Goal: Information Seeking & Learning: Learn about a topic

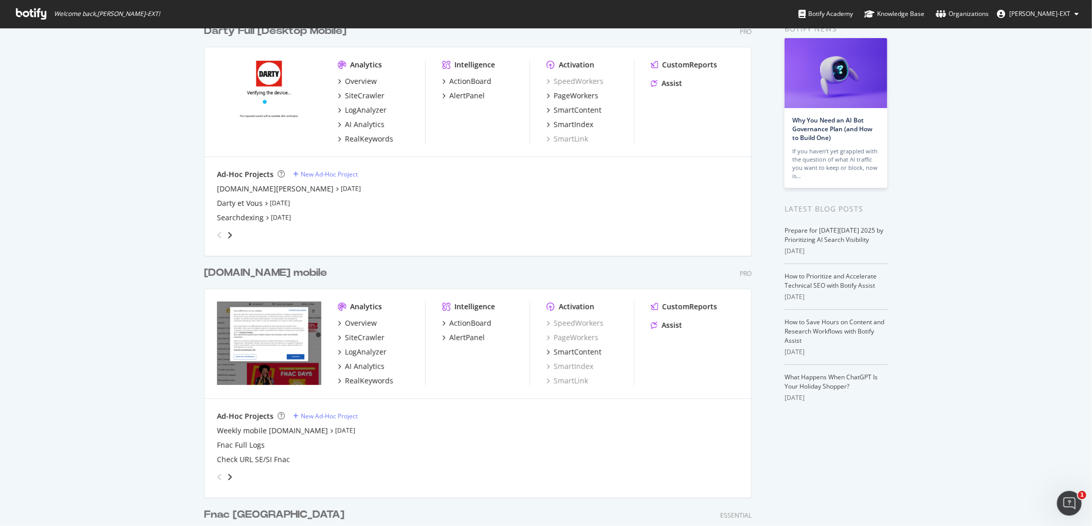
scroll to position [55, 0]
click at [256, 266] on div "[DOMAIN_NAME] mobile" at bounding box center [265, 271] width 123 height 15
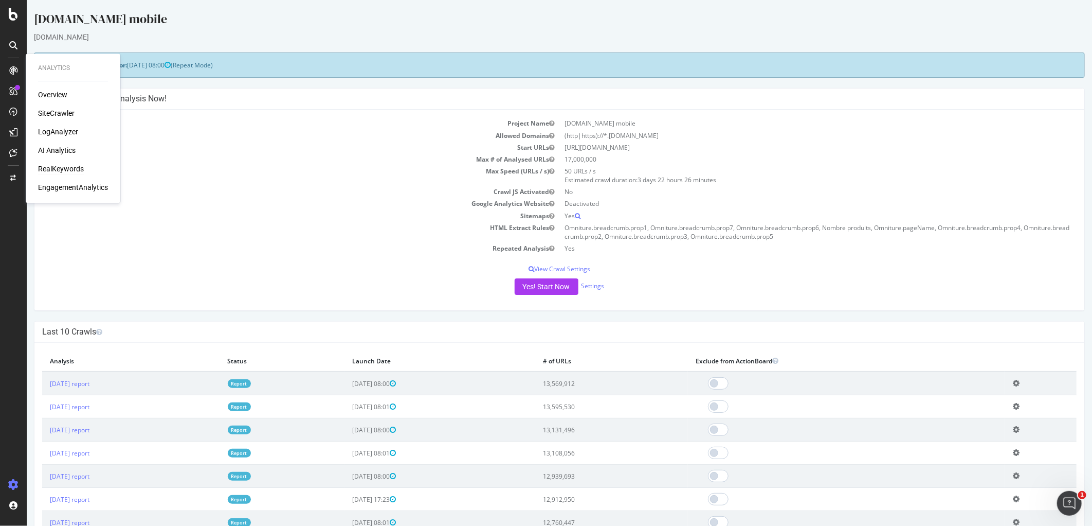
click at [66, 171] on div "RealKeywords" at bounding box center [61, 169] width 46 height 10
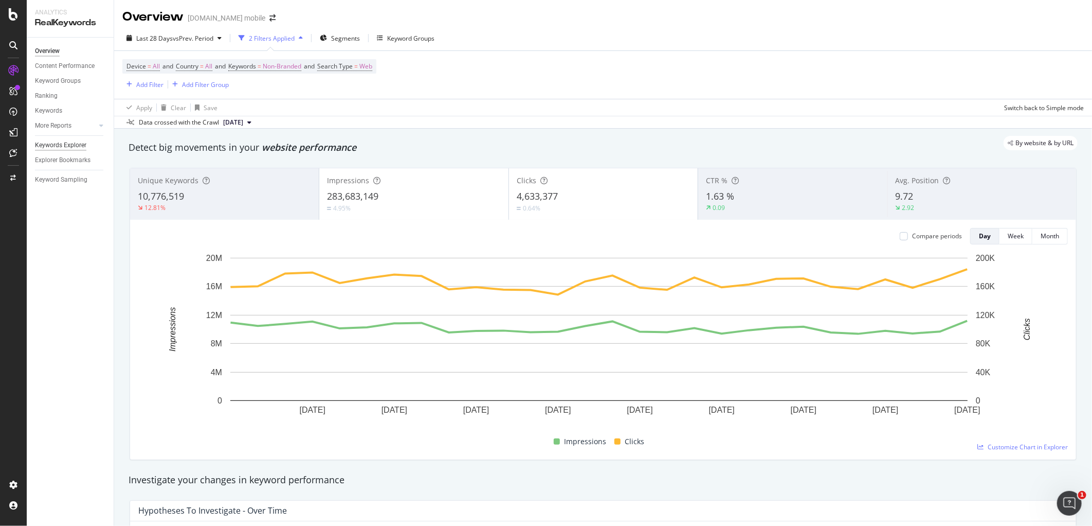
click at [64, 146] on div "Keywords Explorer" at bounding box center [60, 145] width 51 height 11
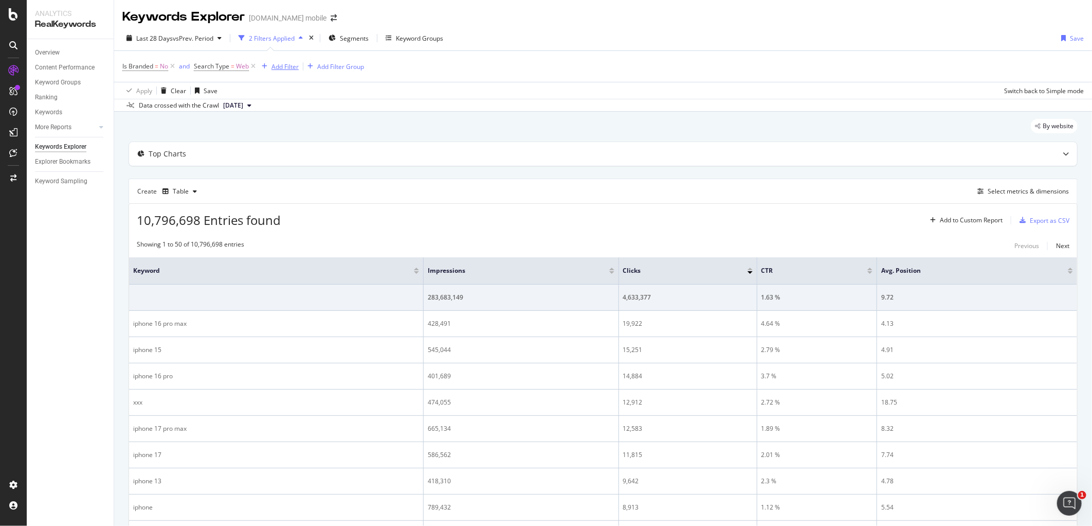
click at [292, 63] on div "Add Filter" at bounding box center [285, 66] width 27 height 9
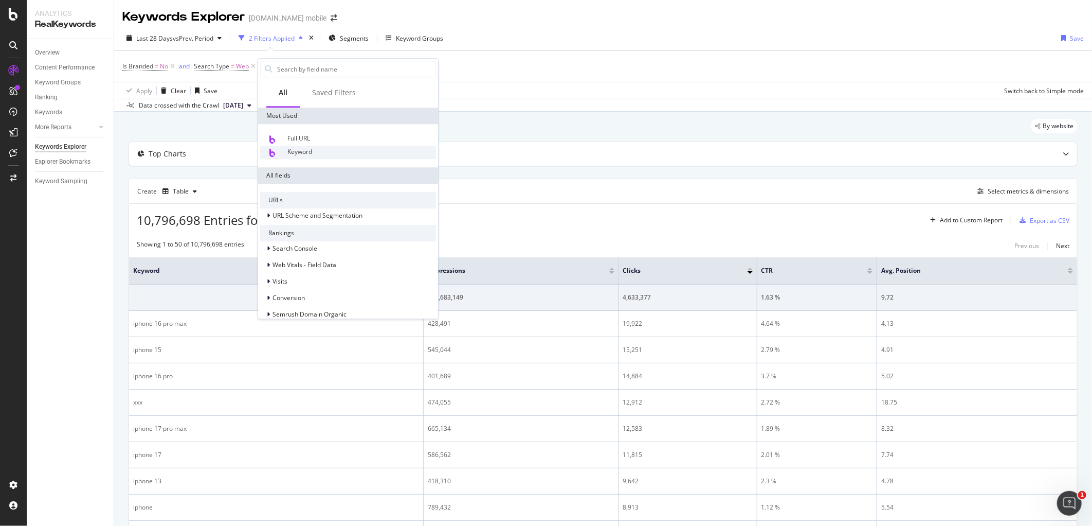
click at [300, 147] on span "Keyword" at bounding box center [299, 151] width 25 height 9
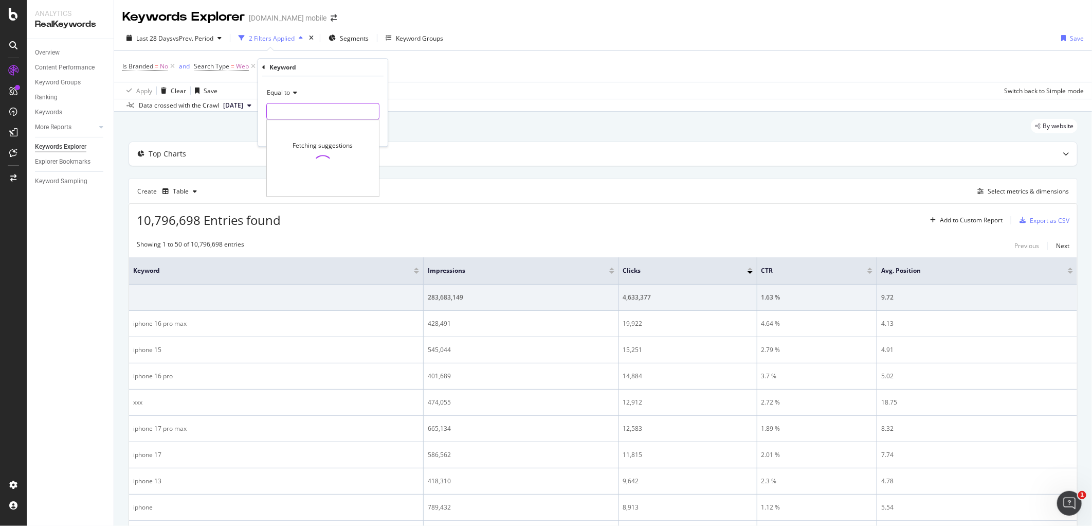
click at [284, 112] on input "text" at bounding box center [323, 111] width 112 height 16
type input "samsung a16 4g"
click at [371, 132] on div "Apply" at bounding box center [372, 133] width 16 height 9
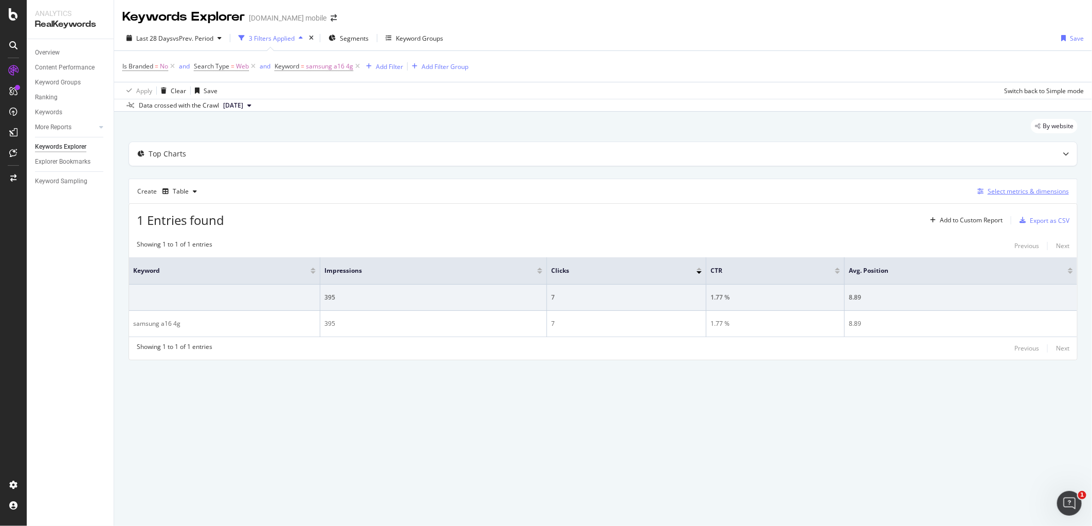
click at [1037, 190] on div "Select metrics & dimensions" at bounding box center [1028, 191] width 81 height 9
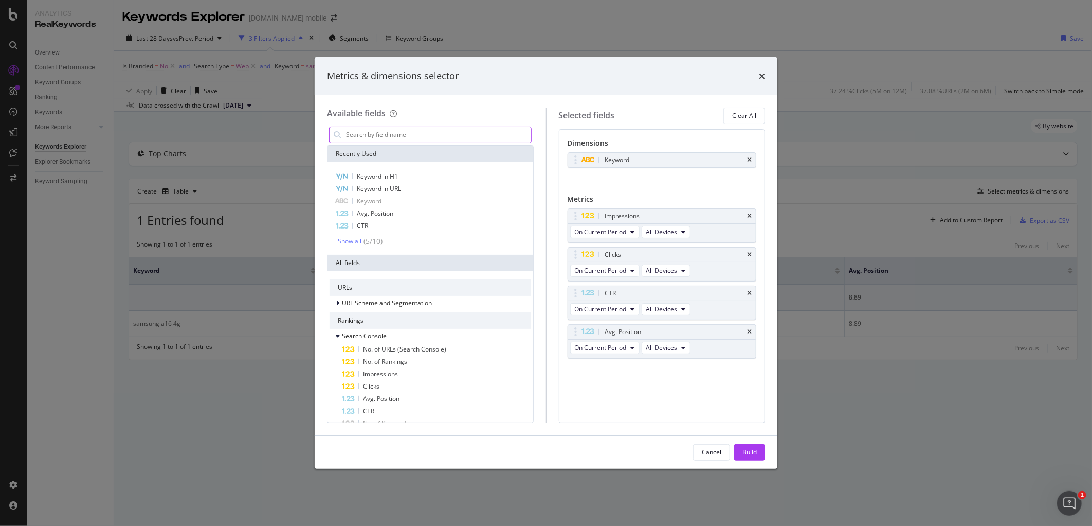
click at [477, 139] on input "modal" at bounding box center [438, 134] width 186 height 15
click at [399, 175] on div "Keyword in H1" at bounding box center [431, 176] width 202 height 12
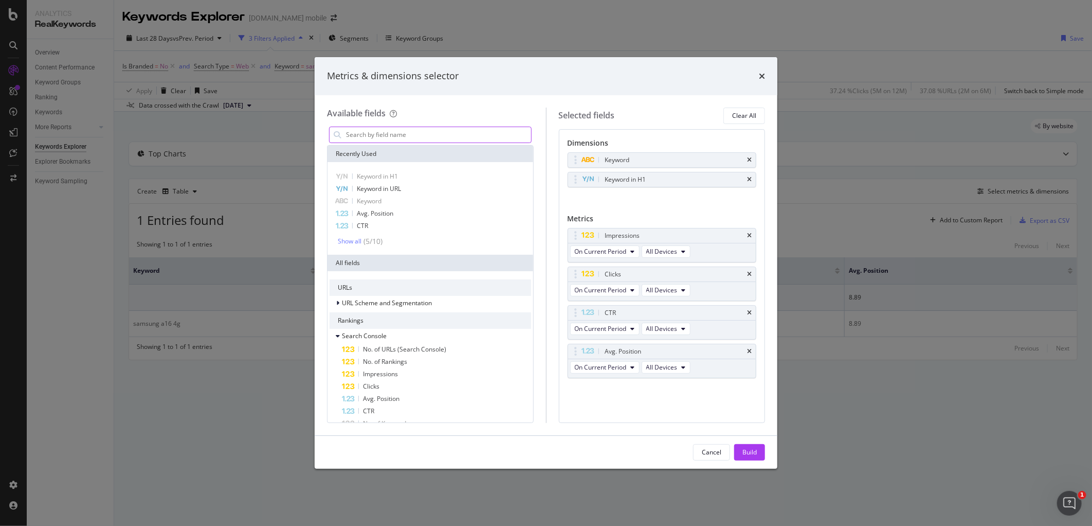
click at [425, 137] on input "modal" at bounding box center [438, 134] width 186 height 15
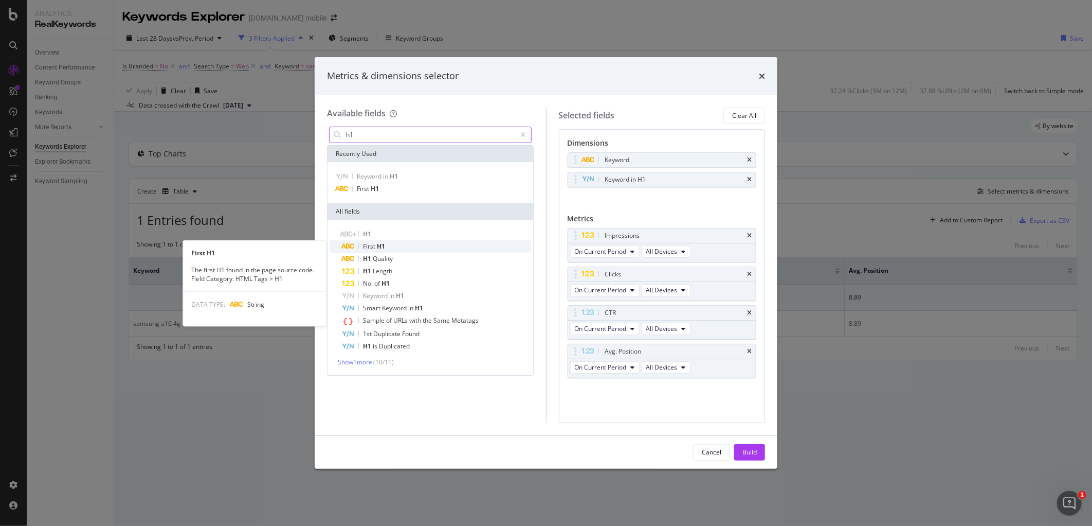
type input "h1"
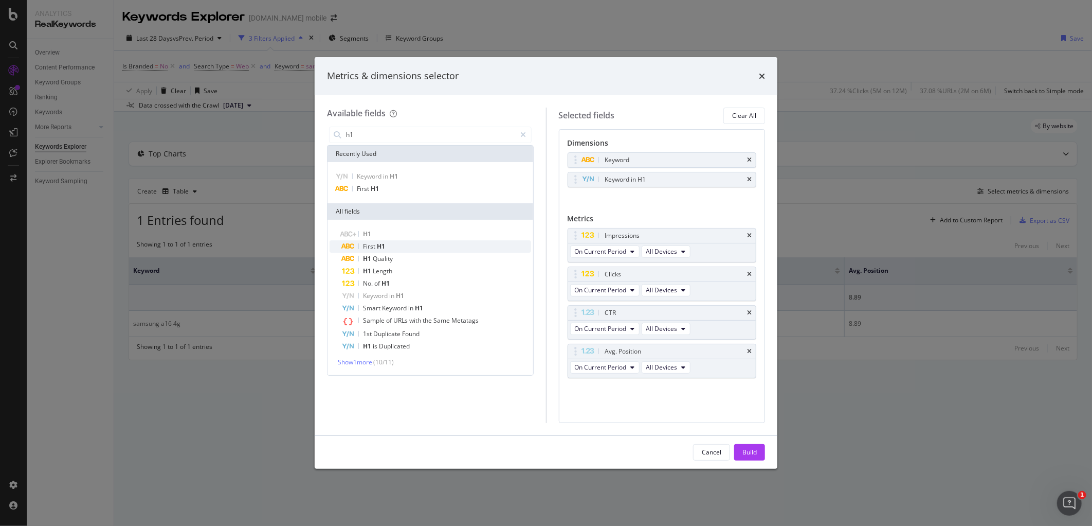
click at [375, 242] on span "First" at bounding box center [370, 246] width 14 height 9
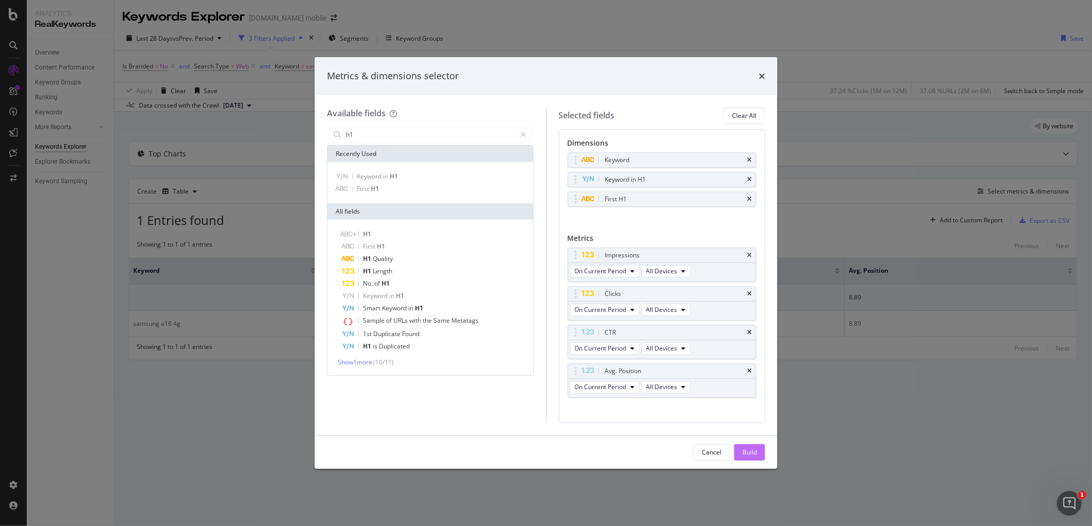
click at [745, 449] on div "Build" at bounding box center [750, 451] width 14 height 9
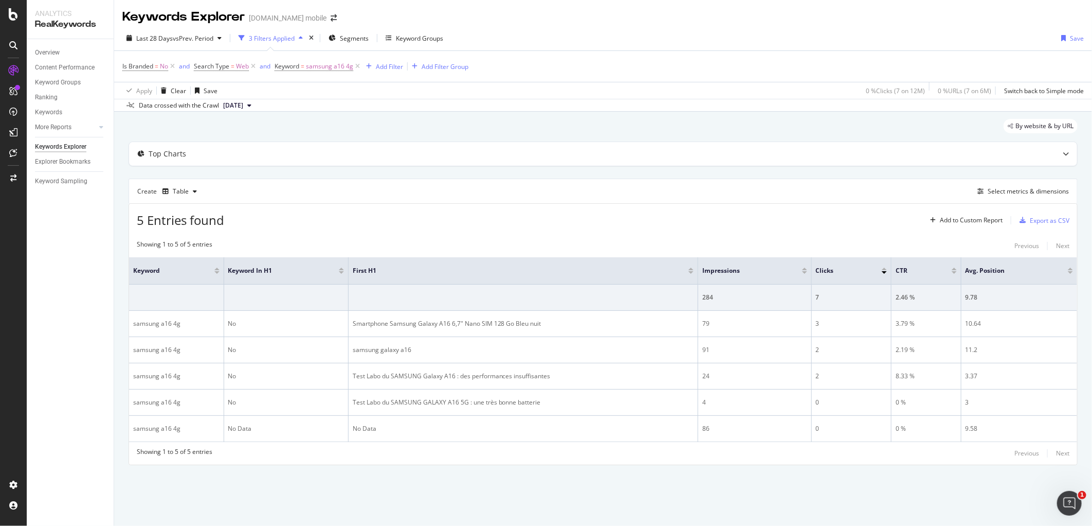
click at [745, 449] on div "Showing 1 to 5 of 5 entries Previous Next" at bounding box center [603, 453] width 948 height 12
click at [328, 67] on span "samsung a16 4g" at bounding box center [329, 66] width 47 height 14
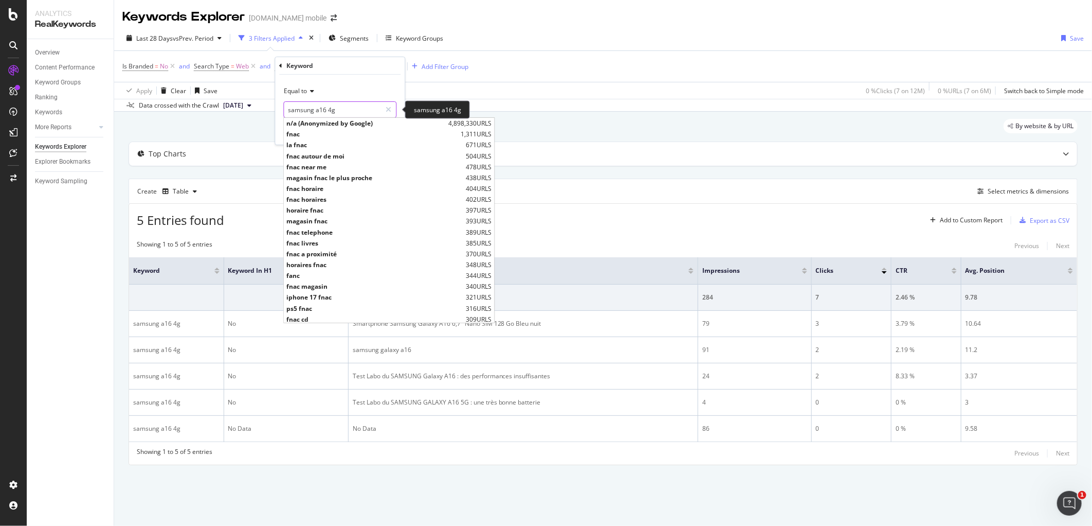
click at [312, 109] on input "samsung a16 4g" at bounding box center [332, 109] width 97 height 16
click at [300, 108] on input "samsung a16 4g" at bounding box center [332, 109] width 97 height 16
click at [290, 108] on input "samsung a16 4g" at bounding box center [332, 109] width 97 height 16
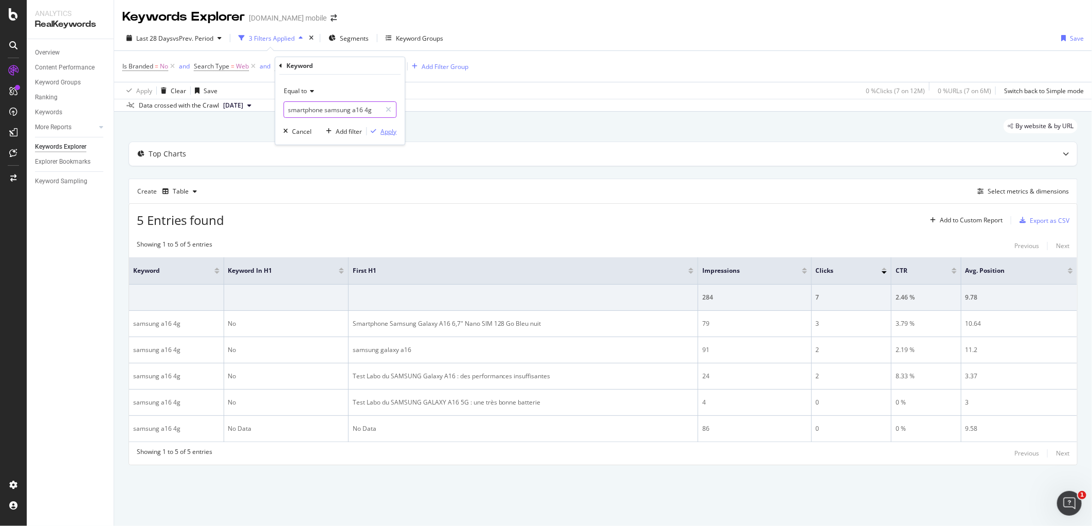
type input "smartphone samsung a16 4g"
click at [389, 132] on div "Apply" at bounding box center [389, 131] width 16 height 9
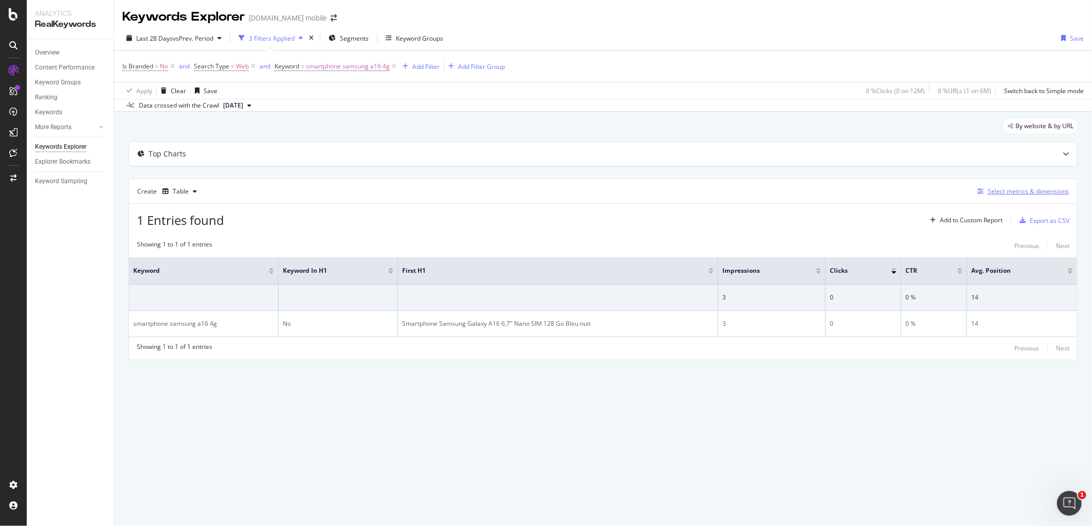
click at [1009, 189] on div "Select metrics & dimensions" at bounding box center [1028, 191] width 81 height 9
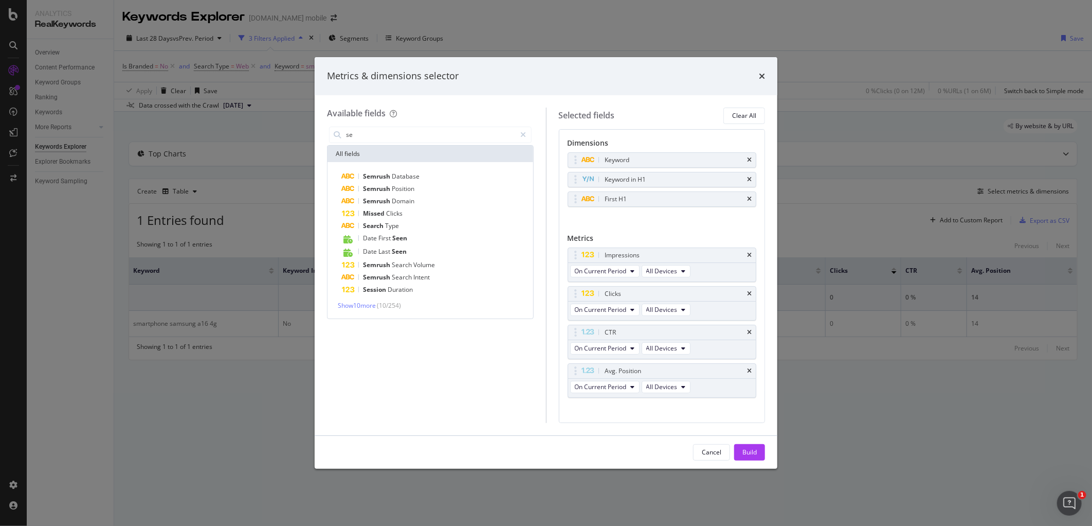
type input "s"
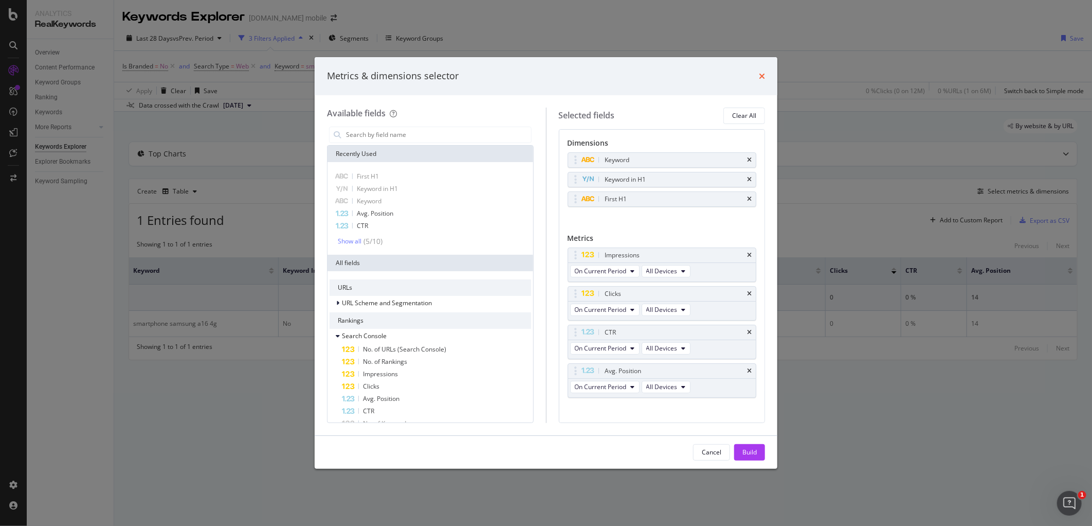
click at [759, 74] on icon "times" at bounding box center [762, 76] width 6 height 8
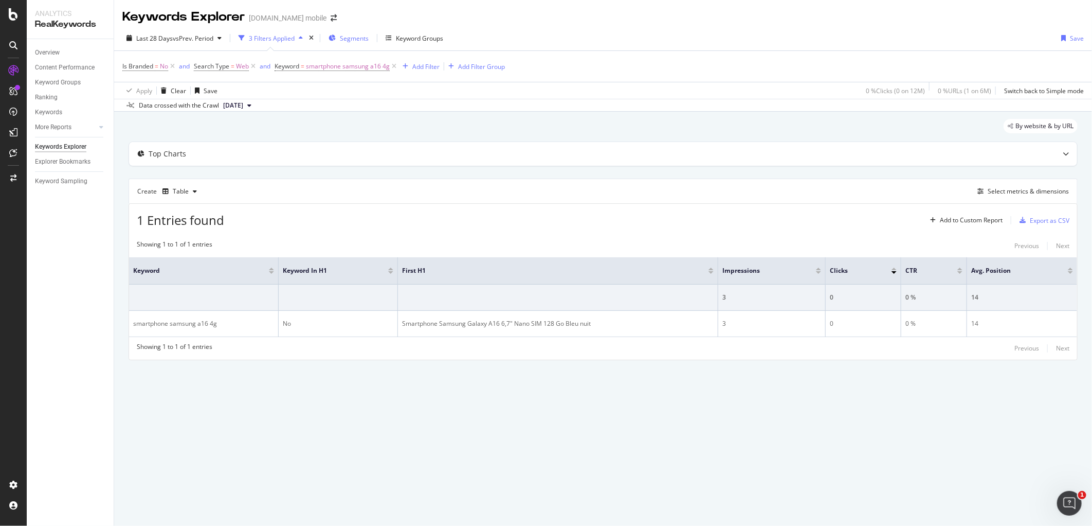
click at [352, 34] on span "Segments" at bounding box center [354, 38] width 29 height 9
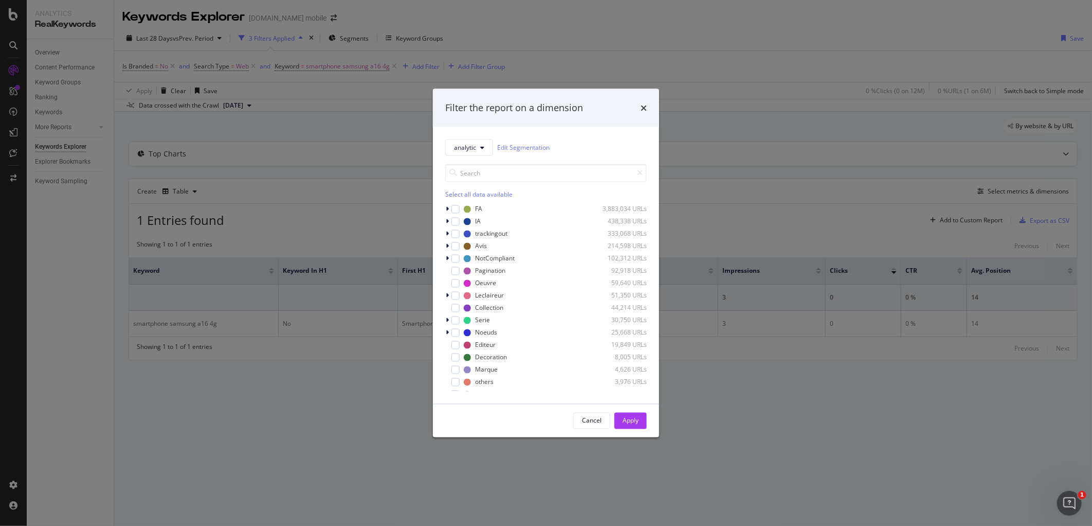
click at [553, 23] on div "Filter the report on a dimension analytic Edit Segmentation Select all data ava…" at bounding box center [546, 263] width 1092 height 526
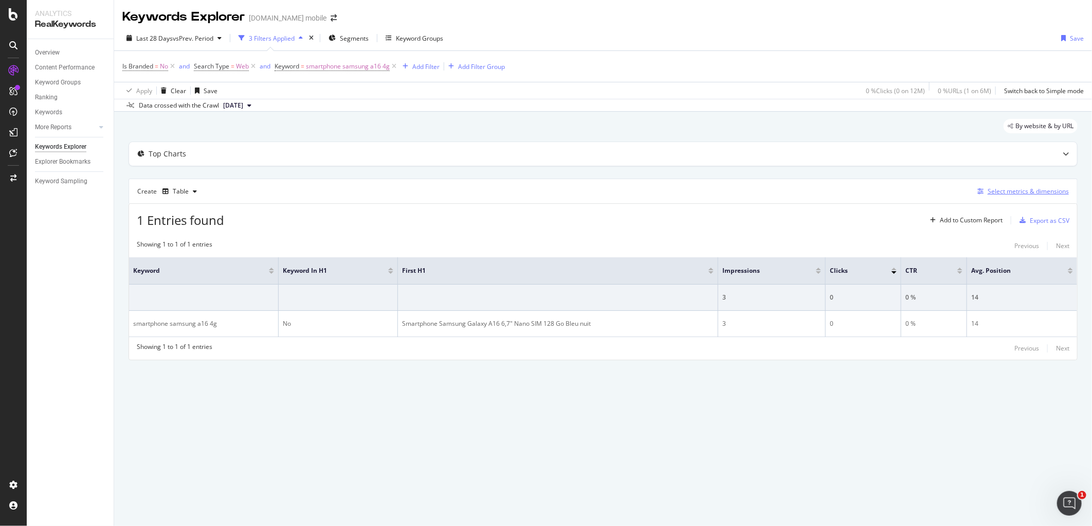
click at [1015, 190] on div "Select metrics & dimensions" at bounding box center [1028, 191] width 81 height 9
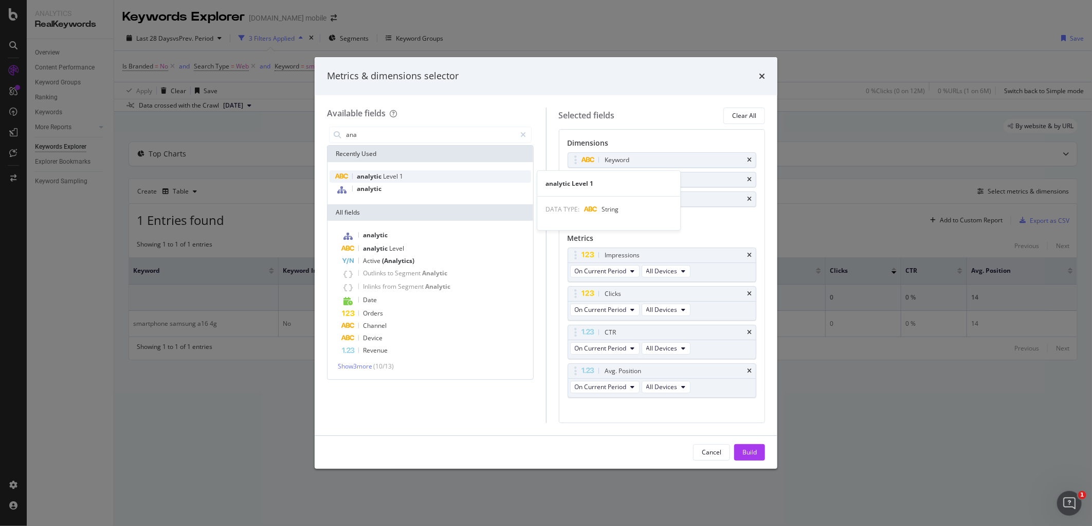
type input "ana"
click at [398, 175] on span "Level" at bounding box center [391, 176] width 16 height 9
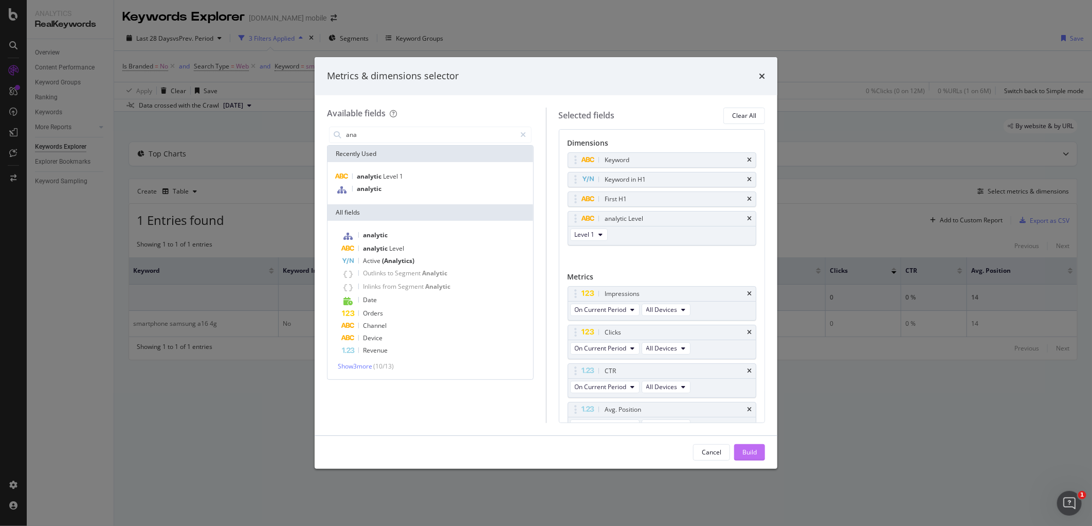
click at [754, 449] on div "Build" at bounding box center [750, 451] width 14 height 9
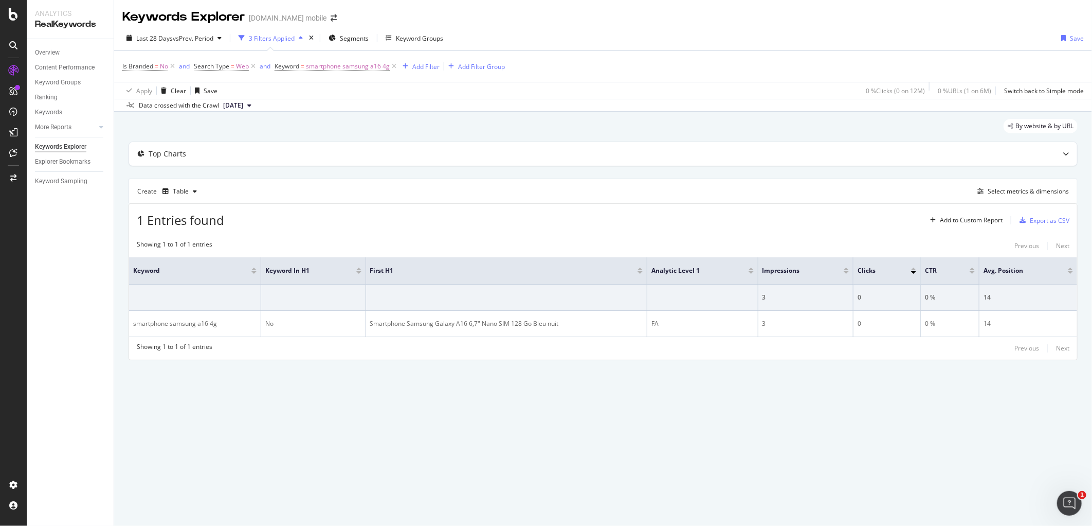
click at [754, 449] on div "Keywords Explorer [DOMAIN_NAME] mobile Last 28 Days vs Prev. Period 3 Filters A…" at bounding box center [603, 263] width 978 height 526
click at [396, 67] on icon at bounding box center [394, 66] width 9 height 10
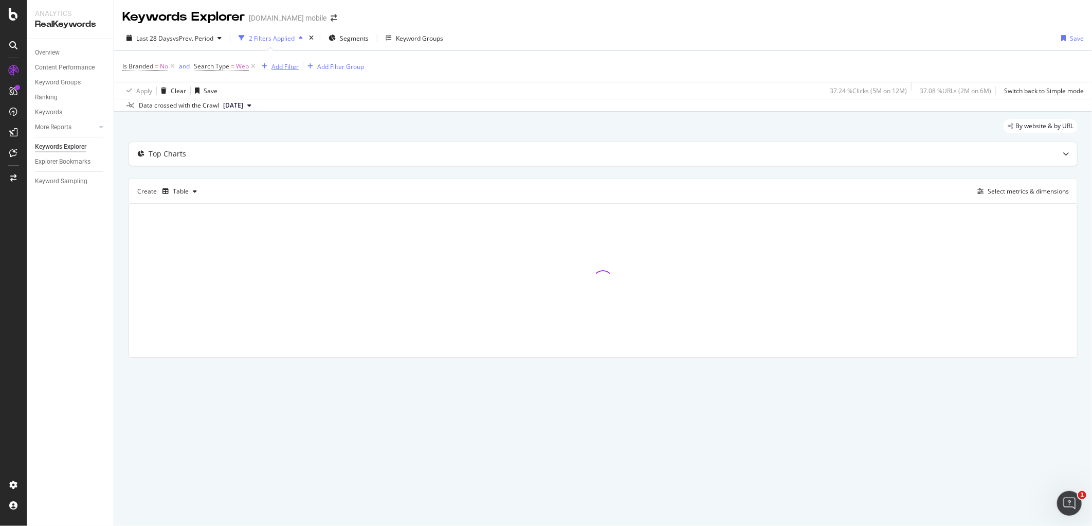
click at [267, 67] on div "button" at bounding box center [265, 66] width 14 height 6
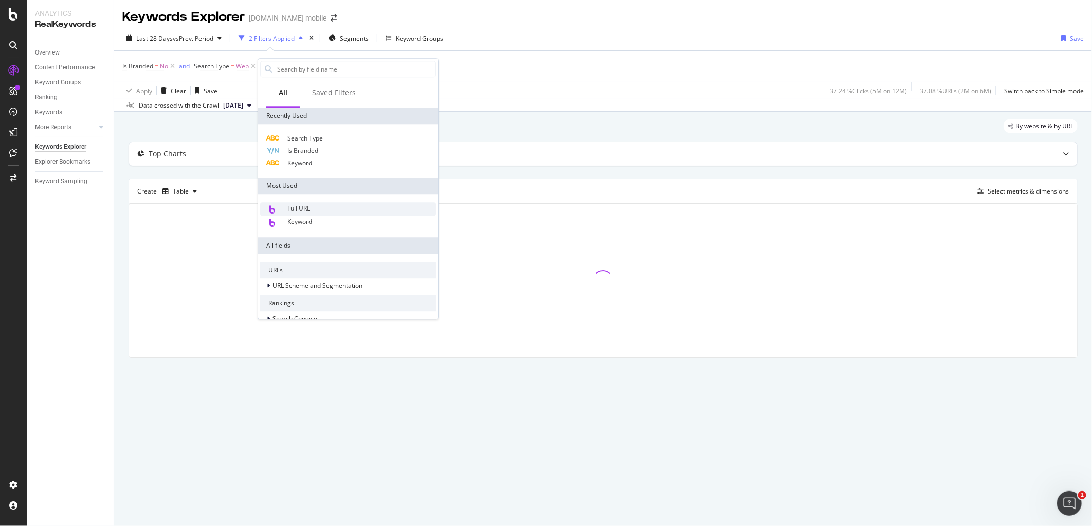
click at [301, 207] on span "Full URL" at bounding box center [298, 208] width 23 height 9
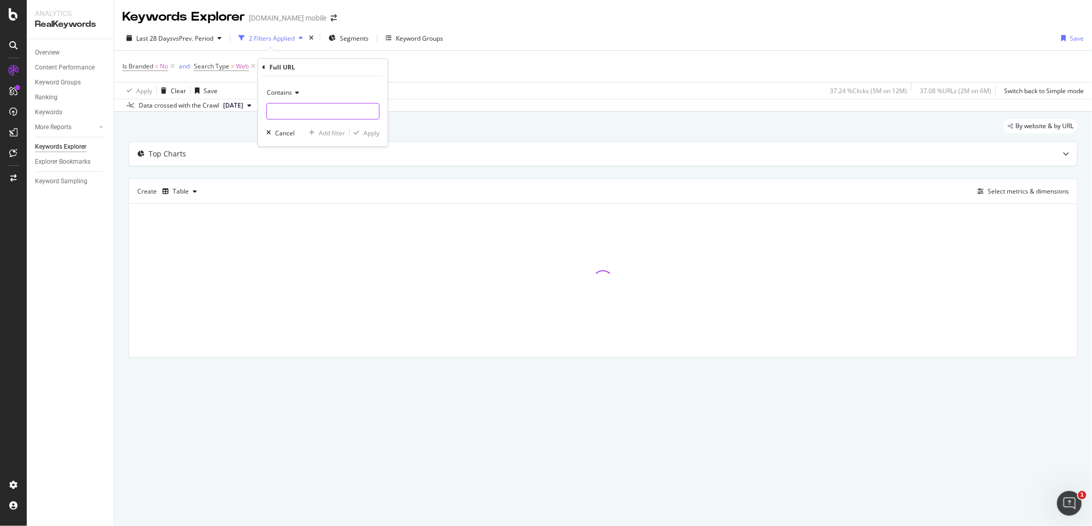
click at [295, 109] on input "text" at bounding box center [323, 111] width 112 height 16
paste input "[URL][DOMAIN_NAME]"
type input "[URL][DOMAIN_NAME]"
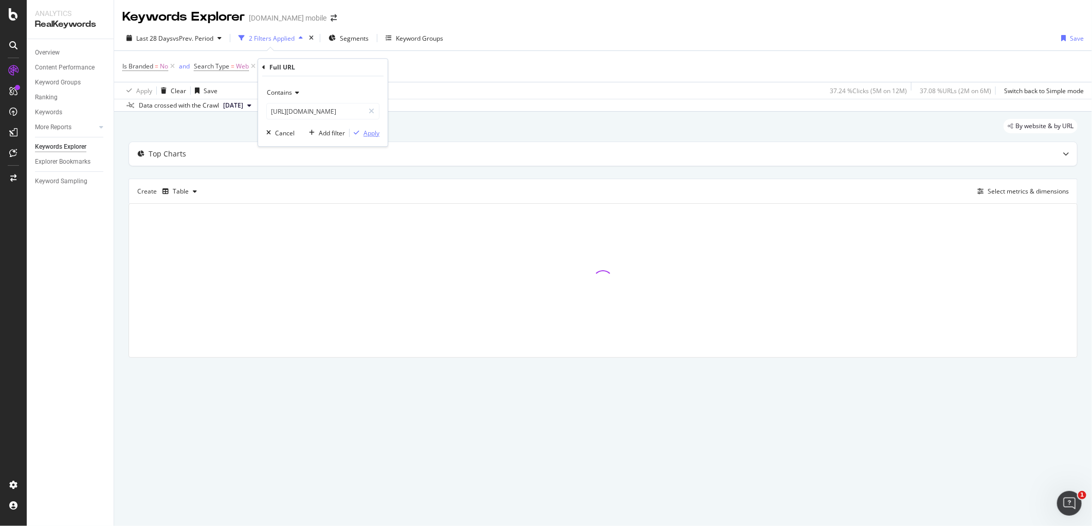
click at [374, 134] on div "Apply" at bounding box center [372, 133] width 16 height 9
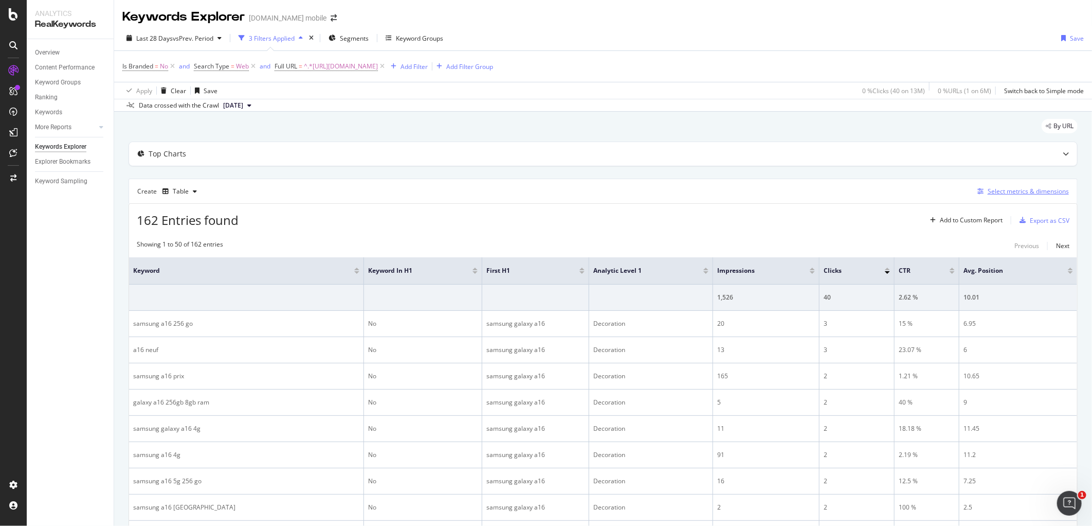
click at [1022, 194] on div "Select metrics & dimensions" at bounding box center [1028, 191] width 81 height 9
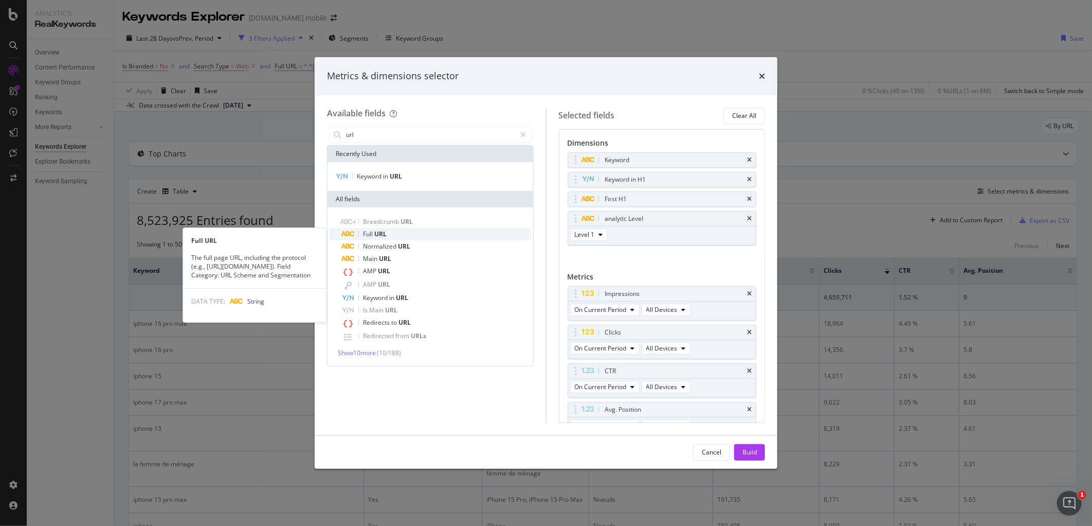
type input "url"
click at [389, 230] on div "Full URL" at bounding box center [436, 234] width 189 height 12
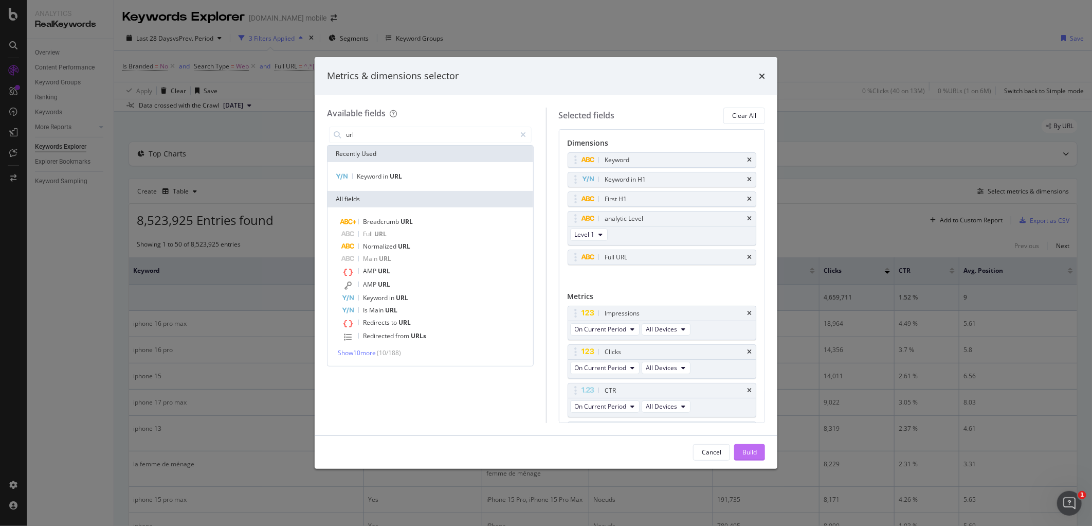
click at [748, 446] on div "Build" at bounding box center [750, 451] width 14 height 15
